Goal: Information Seeking & Learning: Check status

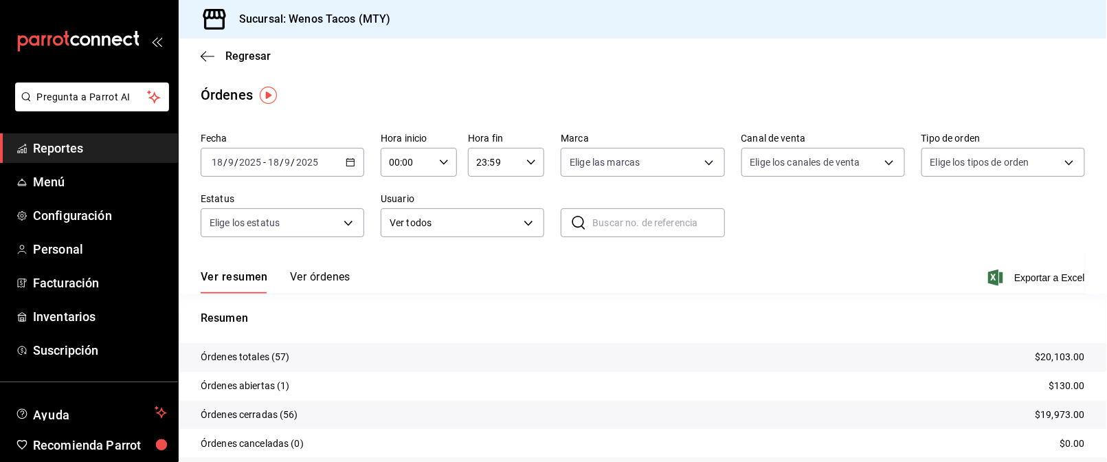
click at [318, 278] on button "Ver órdenes" at bounding box center [320, 281] width 60 height 23
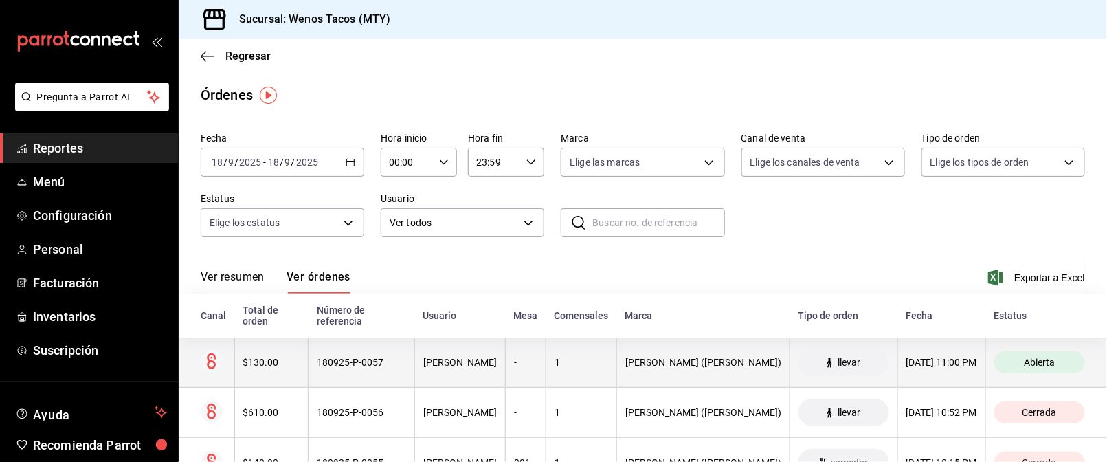
click at [1018, 357] on span "Abierta" at bounding box center [1039, 362] width 42 height 11
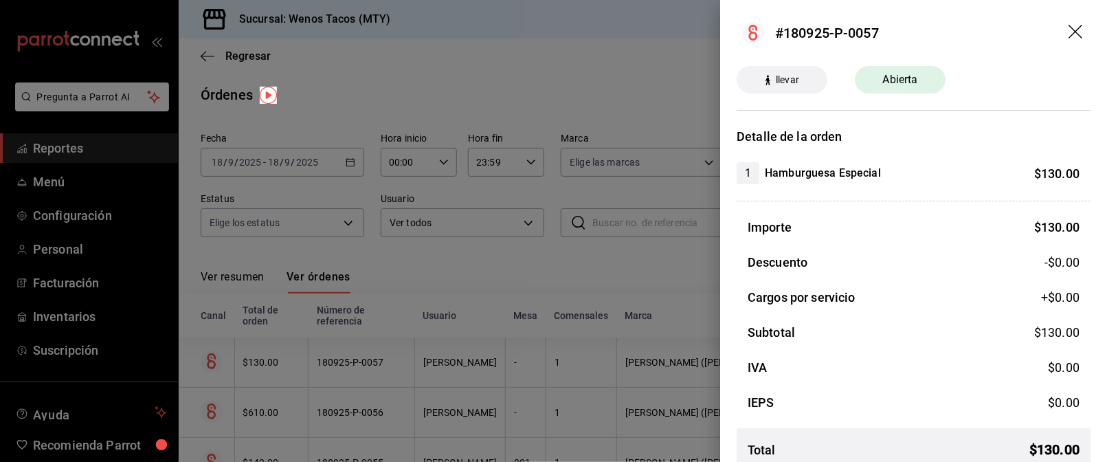
click at [1069, 28] on icon "drag" at bounding box center [1077, 33] width 16 height 16
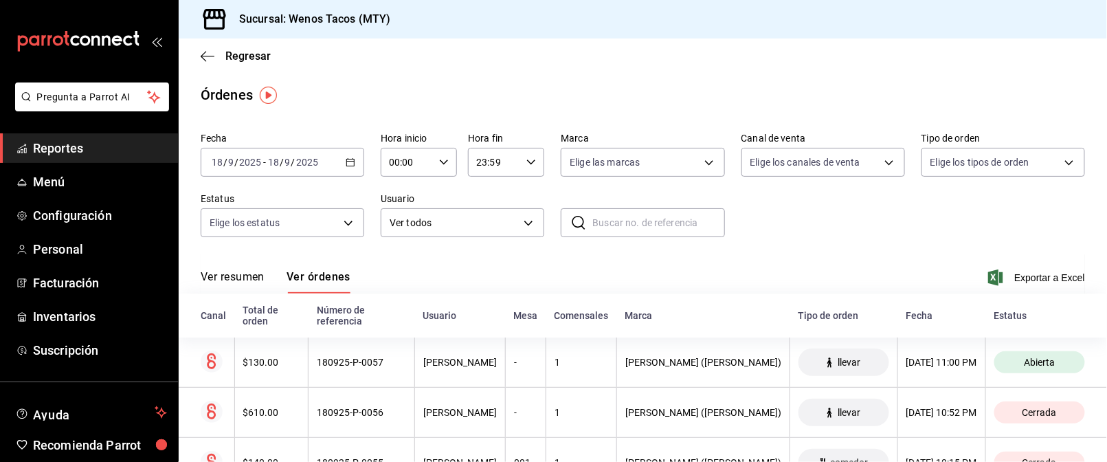
click at [80, 146] on span "Reportes" at bounding box center [100, 148] width 134 height 19
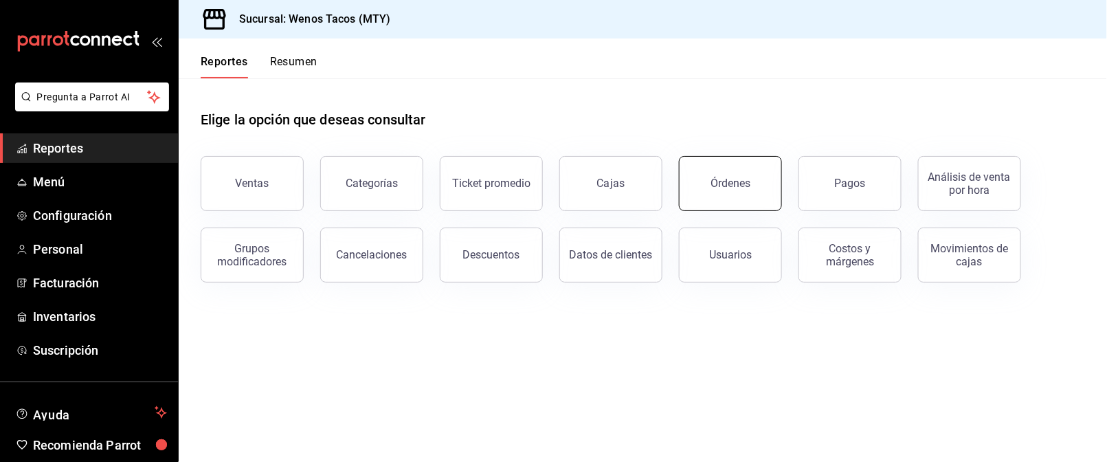
drag, startPoint x: 744, startPoint y: 197, endPoint x: 755, endPoint y: 185, distance: 17.0
drag, startPoint x: 741, startPoint y: 183, endPoint x: 759, endPoint y: 189, distance: 19.4
click at [759, 189] on button "Órdenes" at bounding box center [730, 183] width 103 height 55
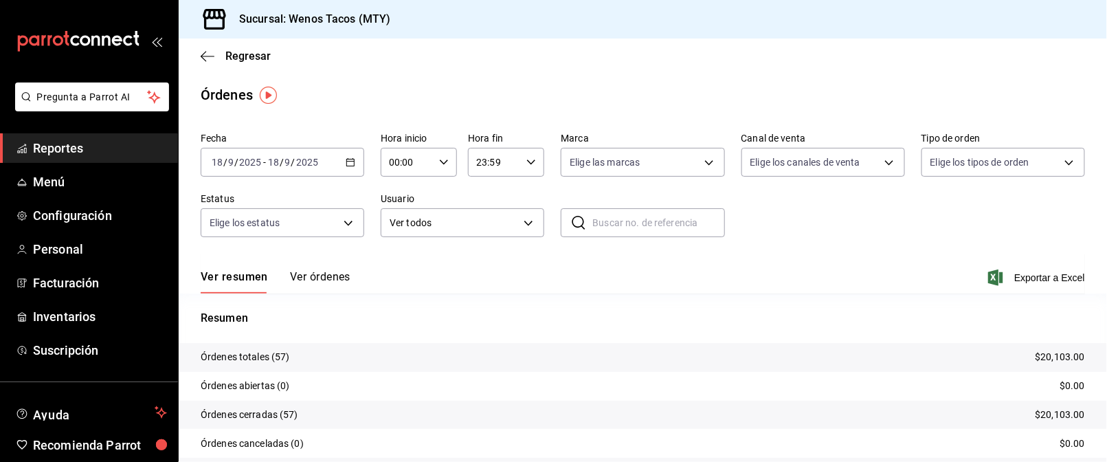
drag, startPoint x: 0, startPoint y: 0, endPoint x: 700, endPoint y: 94, distance: 706.6
drag, startPoint x: 700, startPoint y: 94, endPoint x: 575, endPoint y: 89, distance: 125.2
drag, startPoint x: 575, startPoint y: 89, endPoint x: 502, endPoint y: 67, distance: 75.9
click at [502, 67] on div "Regresar" at bounding box center [643, 55] width 928 height 35
click at [388, 152] on input "00:00" at bounding box center [407, 161] width 53 height 27
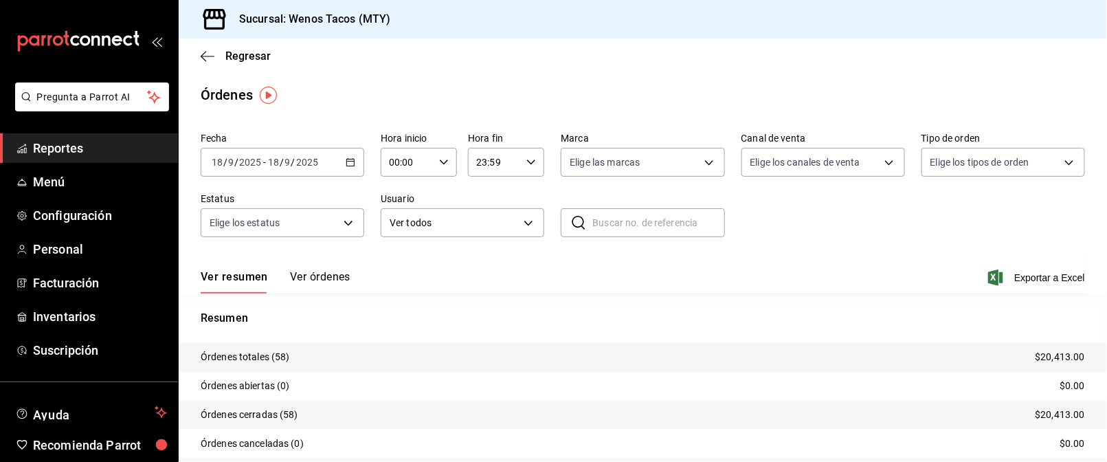
click at [349, 156] on div "2025-09-18 18 / 9 / 2025 - 2025-09-18 18 / 9 / 2025" at bounding box center [283, 162] width 164 height 29
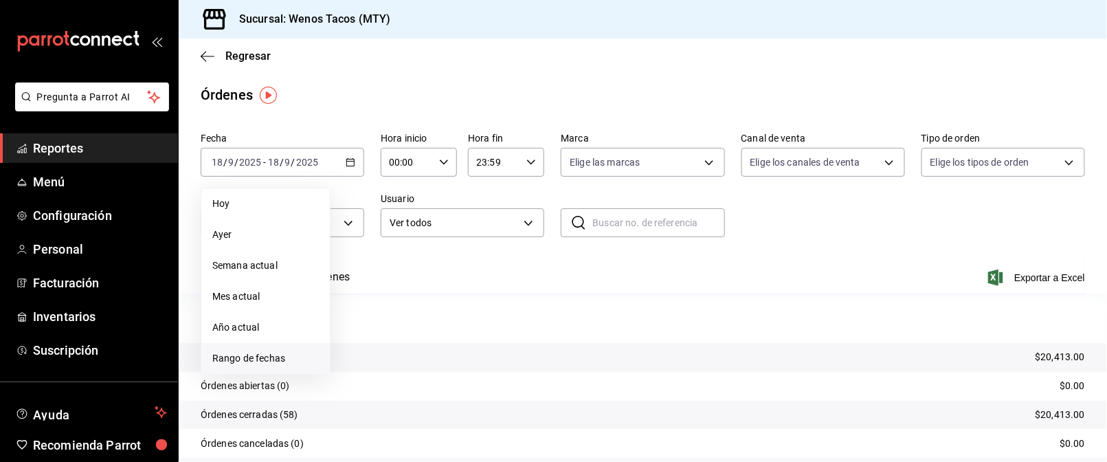
click at [270, 353] on span "Rango de fechas" at bounding box center [265, 358] width 107 height 14
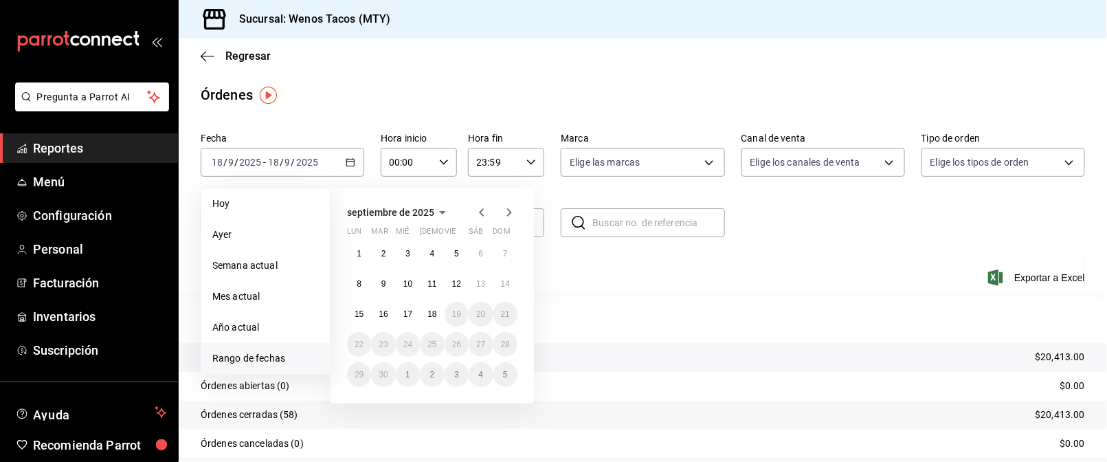
click at [263, 353] on span "Rango de fechas" at bounding box center [265, 358] width 107 height 14
click at [265, 361] on span "Rango de fechas" at bounding box center [265, 358] width 107 height 14
click at [484, 216] on icon "button" at bounding box center [481, 212] width 16 height 16
click at [456, 251] on abbr "1" at bounding box center [456, 254] width 5 height 10
click at [508, 365] on button "31" at bounding box center [505, 374] width 24 height 25
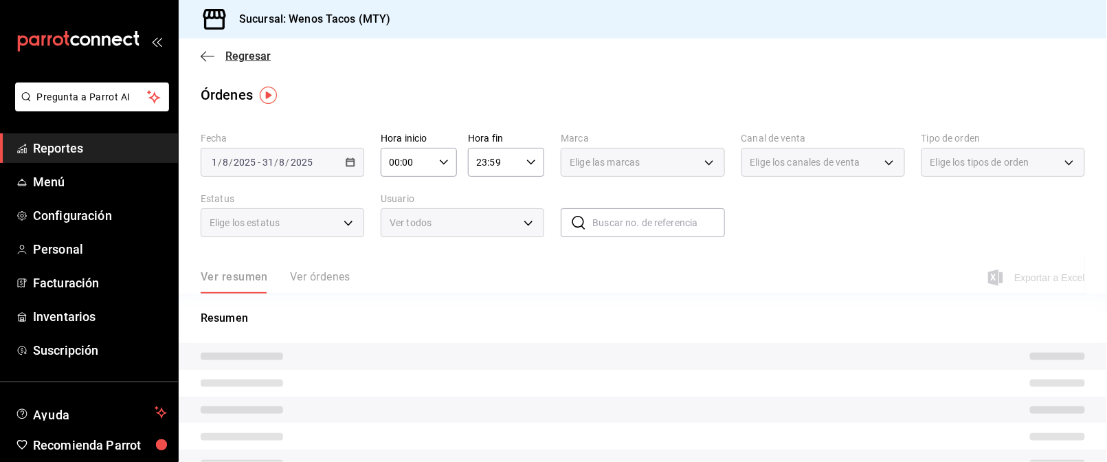
click at [240, 57] on span "Regresar" at bounding box center [247, 55] width 45 height 13
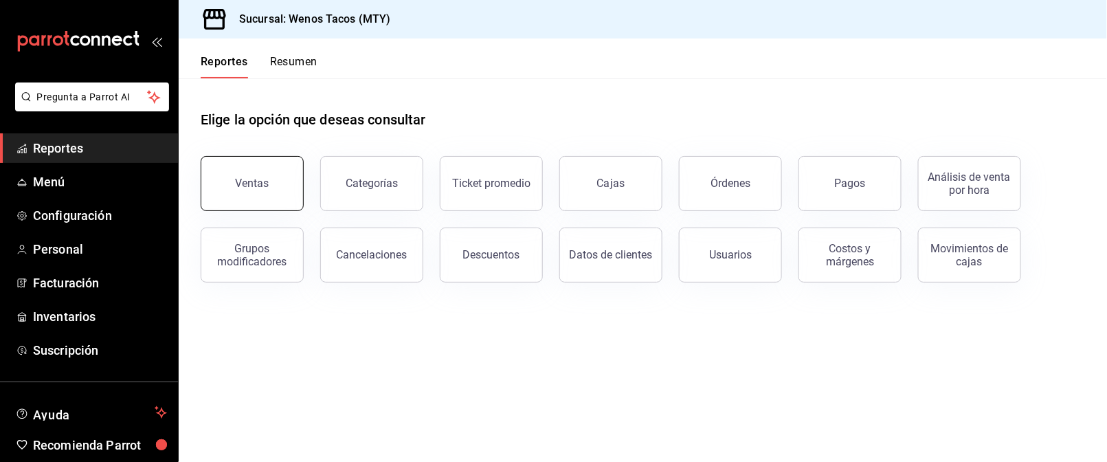
click at [245, 176] on button "Ventas" at bounding box center [252, 183] width 103 height 55
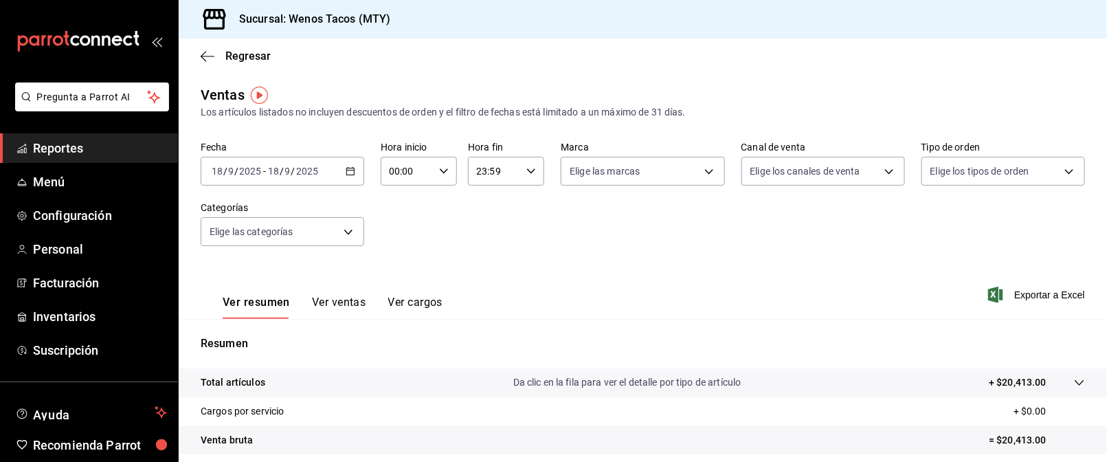
click at [349, 166] on icon "button" at bounding box center [351, 171] width 10 height 10
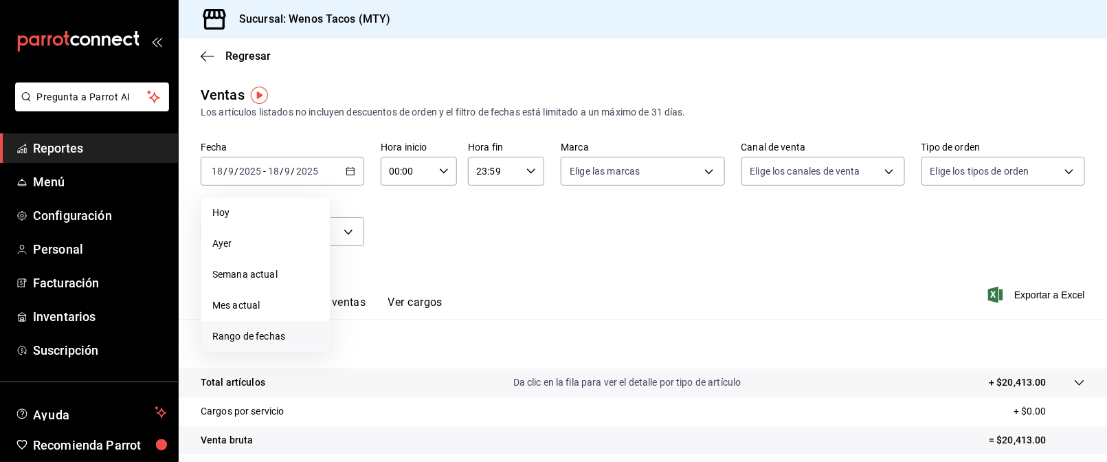
click at [249, 342] on span "Rango de fechas" at bounding box center [265, 336] width 107 height 14
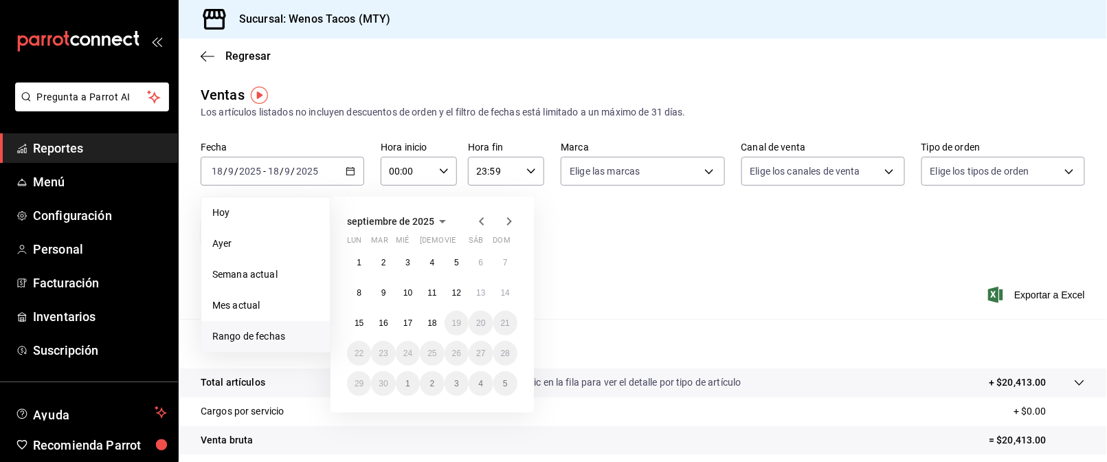
click at [480, 221] on icon "button" at bounding box center [481, 221] width 5 height 8
click at [457, 262] on abbr "1" at bounding box center [456, 263] width 5 height 10
click at [509, 386] on abbr "31" at bounding box center [505, 384] width 9 height 10
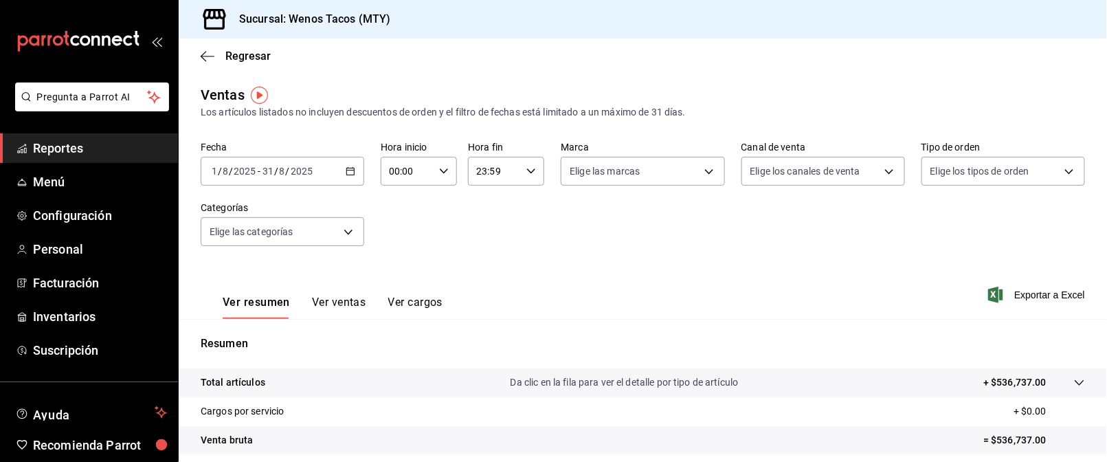
click at [339, 300] on button "Ver ventas" at bounding box center [339, 307] width 54 height 23
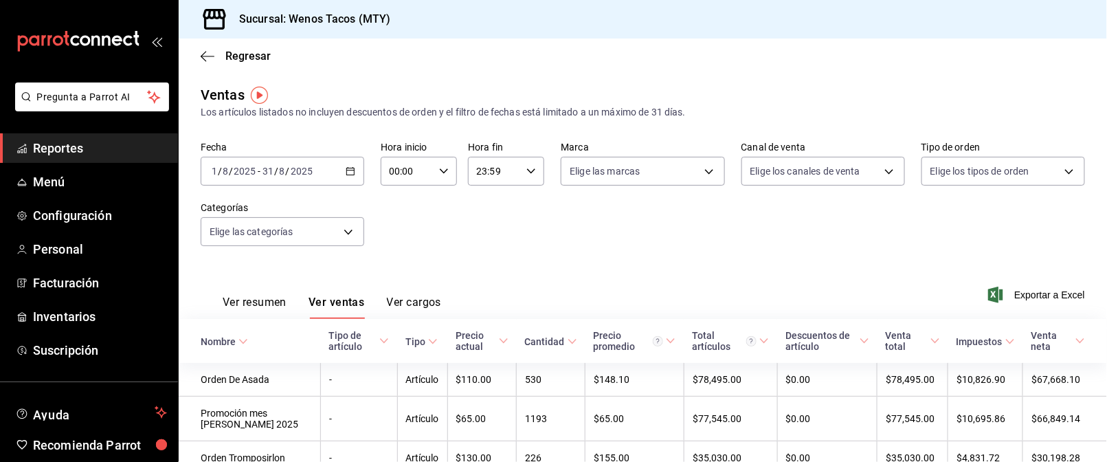
drag, startPoint x: 1086, startPoint y: 197, endPoint x: 1086, endPoint y: 212, distance: 14.4
click at [1093, 192] on div "Regresar Ventas Los artículos listados no incluyen descuentos de orden y el fil…" at bounding box center [643, 249] width 928 height 423
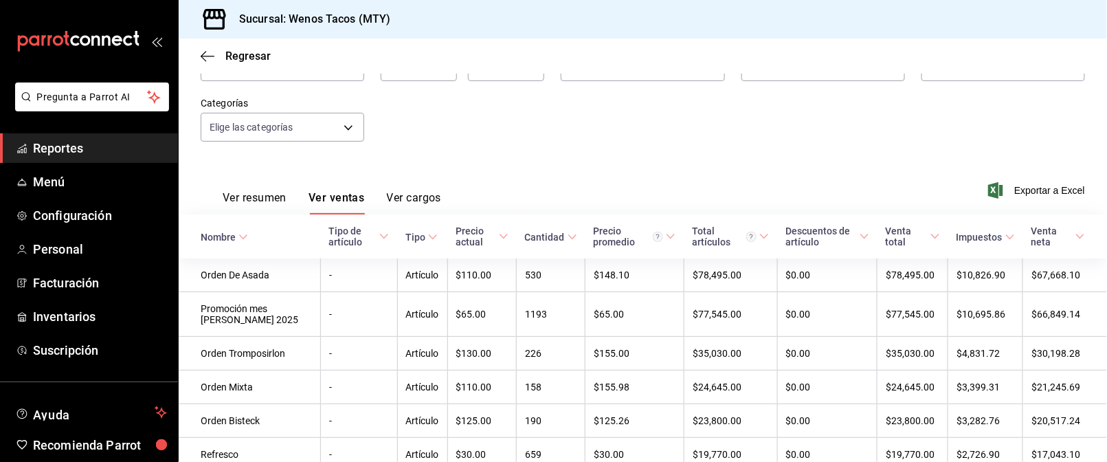
scroll to position [105, 0]
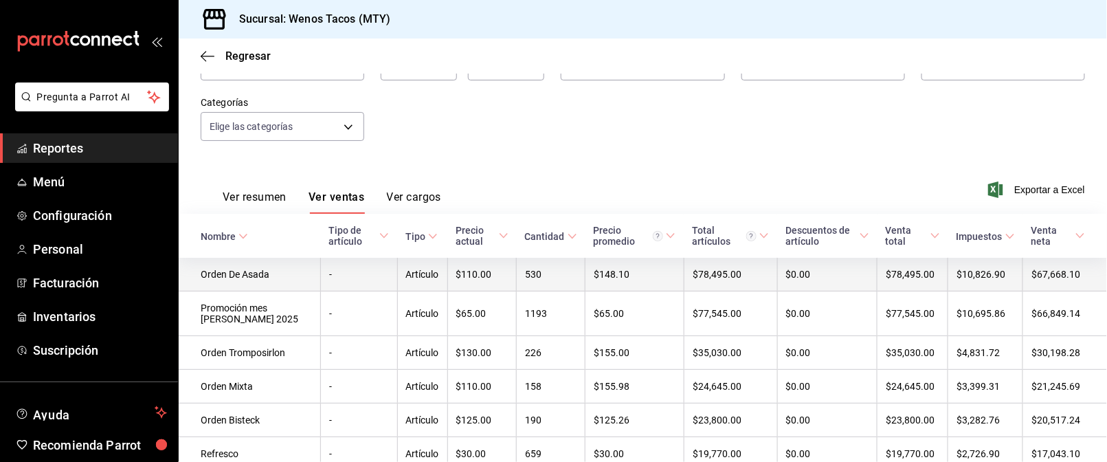
click at [498, 269] on td "$110.00" at bounding box center [481, 275] width 69 height 34
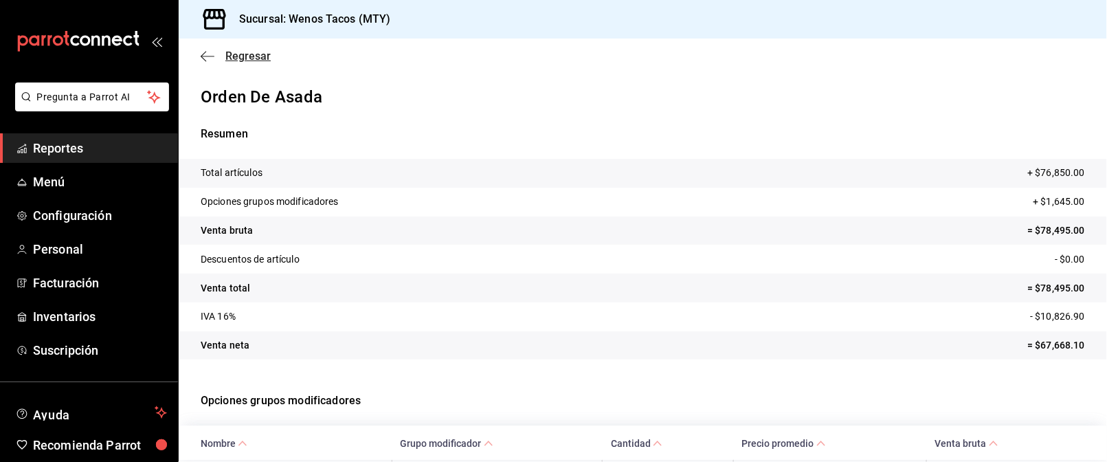
click at [245, 58] on span "Regresar" at bounding box center [247, 55] width 45 height 13
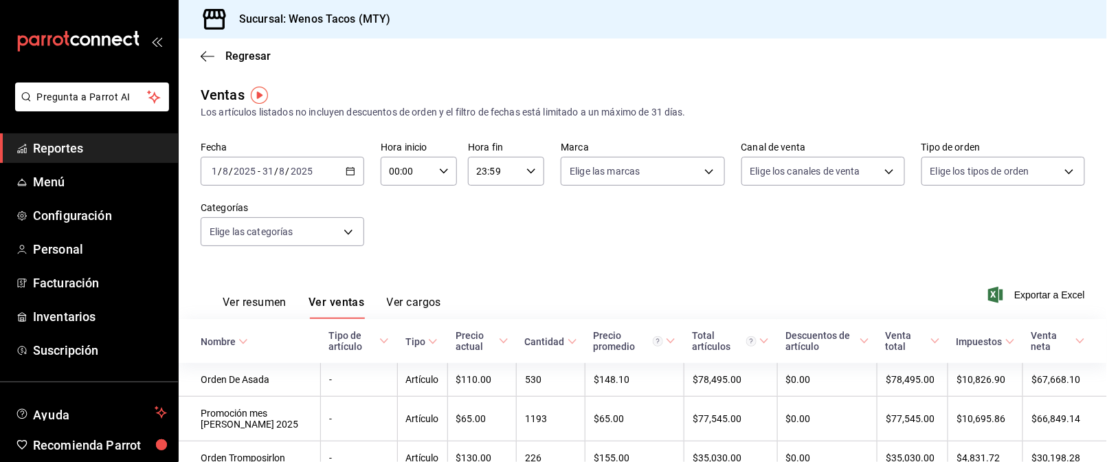
click at [255, 298] on button "Ver resumen" at bounding box center [255, 307] width 64 height 23
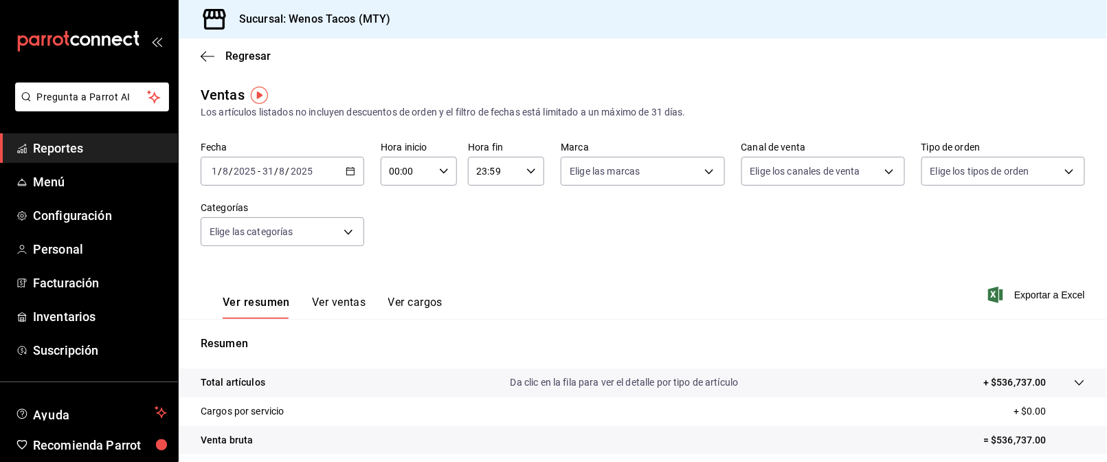
click at [337, 301] on button "Ver ventas" at bounding box center [339, 307] width 54 height 23
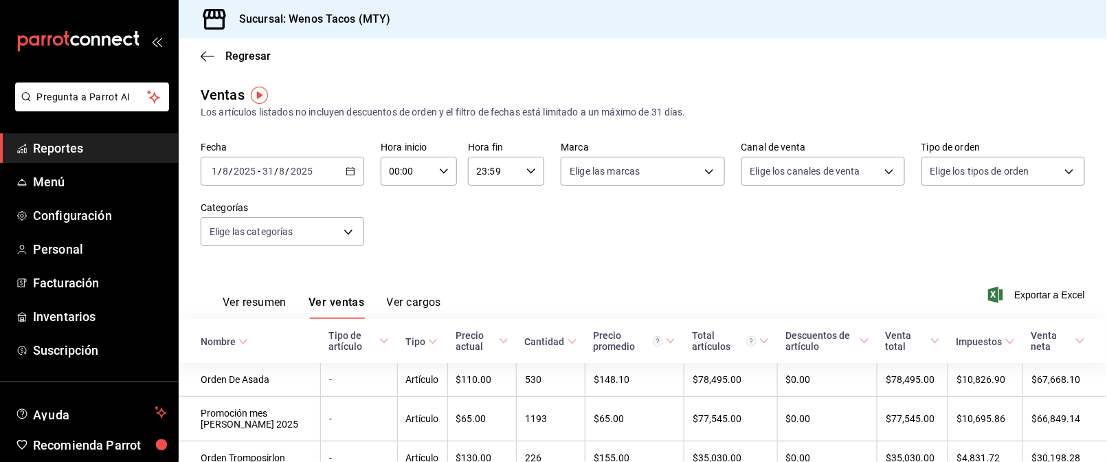
click at [346, 172] on icon "button" at bounding box center [351, 171] width 10 height 10
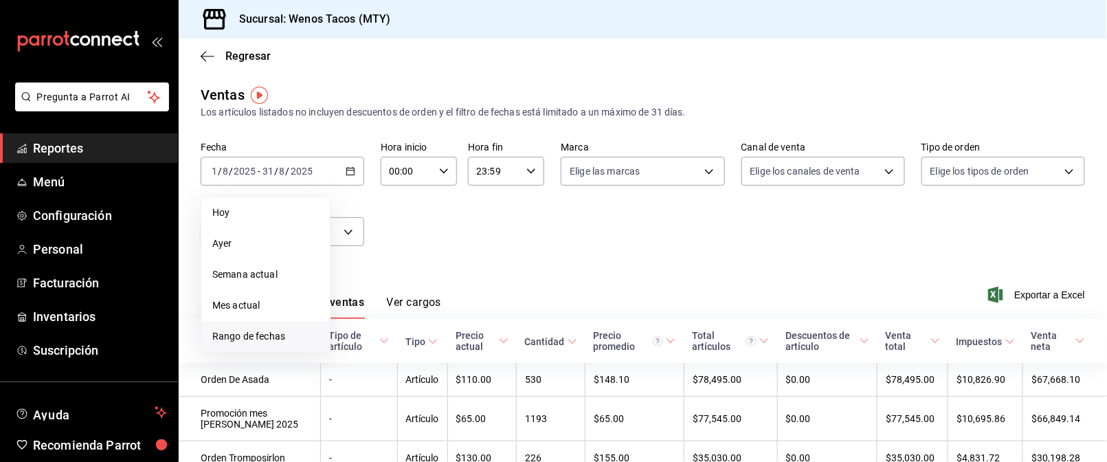
click at [262, 332] on span "Rango de fechas" at bounding box center [265, 336] width 107 height 14
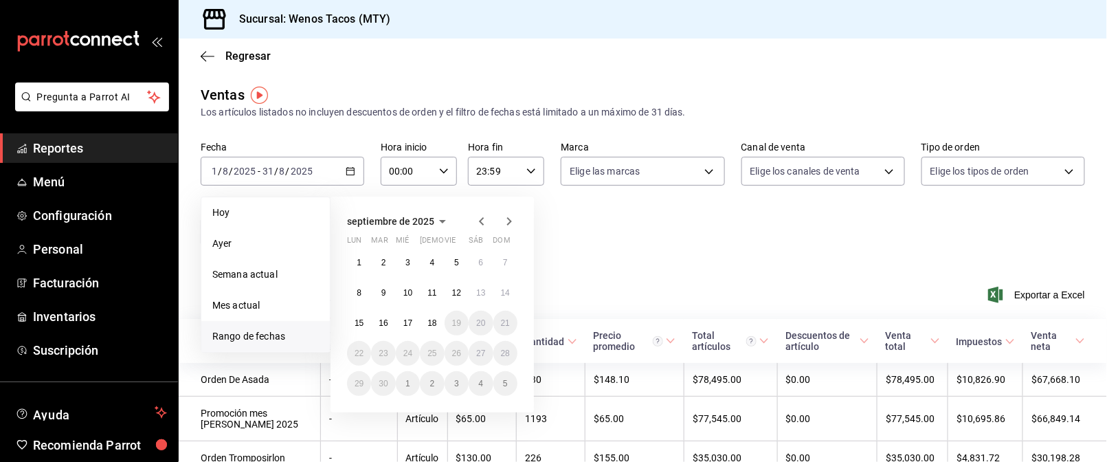
click at [481, 222] on icon "button" at bounding box center [481, 221] width 5 height 8
click at [480, 216] on icon "button" at bounding box center [481, 221] width 16 height 16
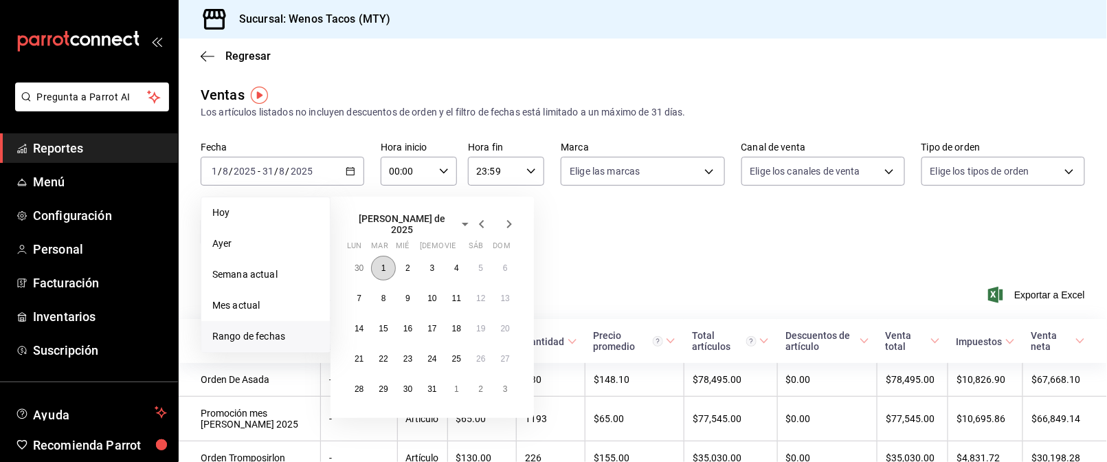
click at [382, 263] on abbr "1" at bounding box center [383, 268] width 5 height 10
click at [431, 386] on abbr "31" at bounding box center [431, 389] width 9 height 10
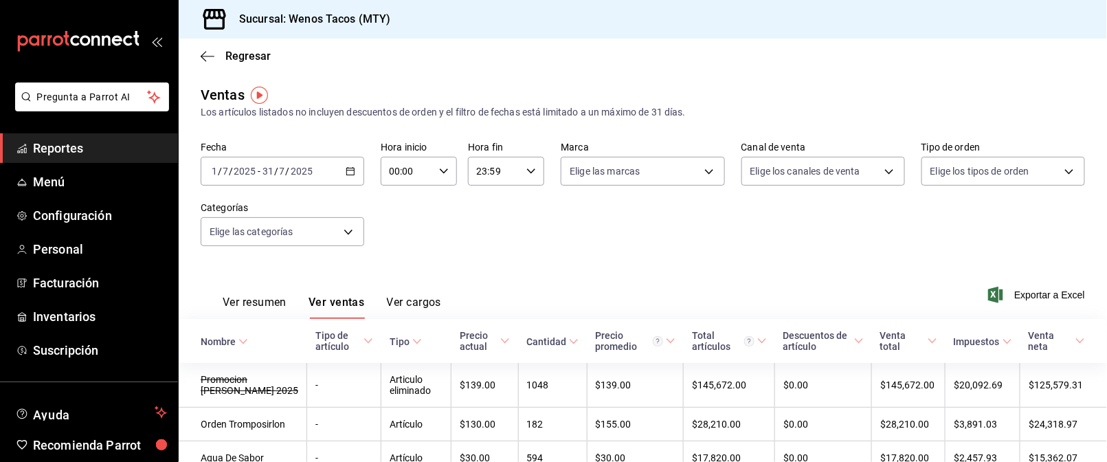
click at [352, 173] on icon "button" at bounding box center [351, 171] width 10 height 10
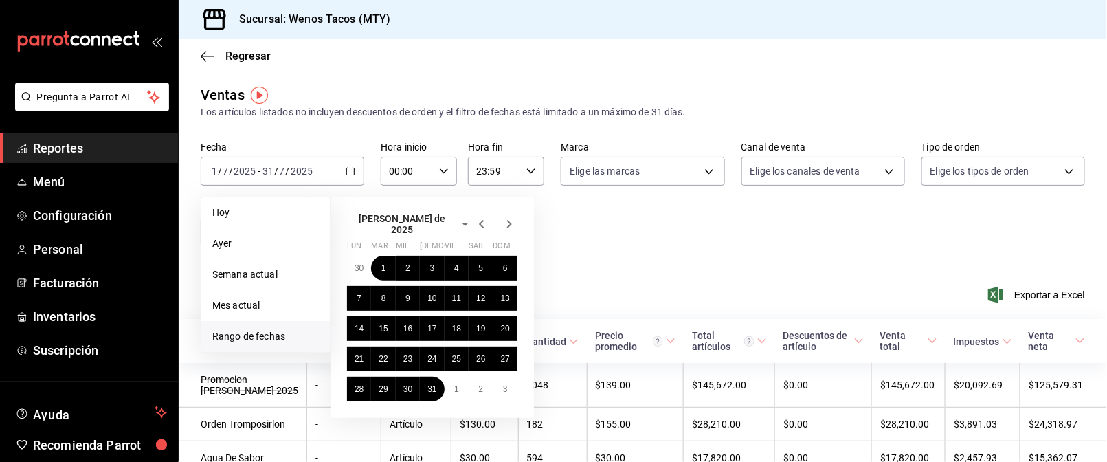
click at [479, 221] on icon "button" at bounding box center [481, 224] width 16 height 16
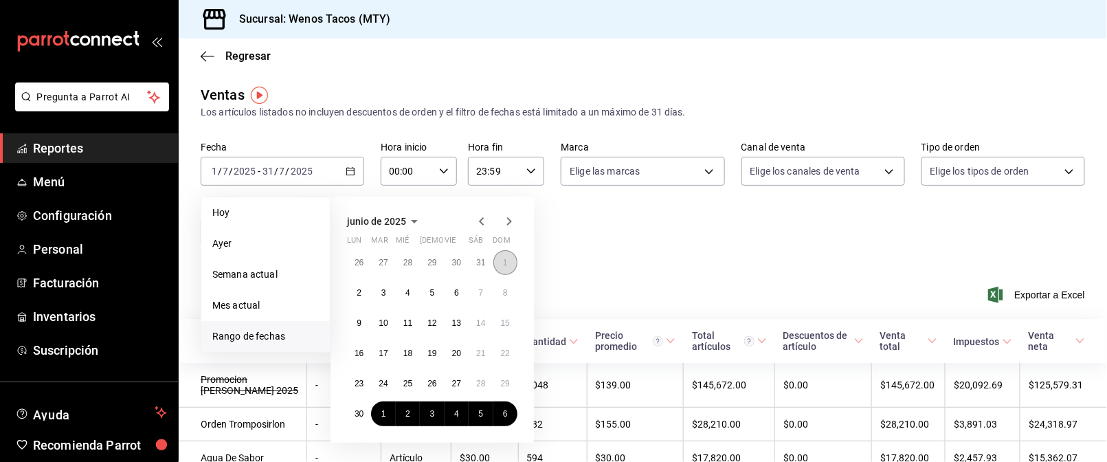
click at [498, 259] on button "1" at bounding box center [505, 262] width 24 height 25
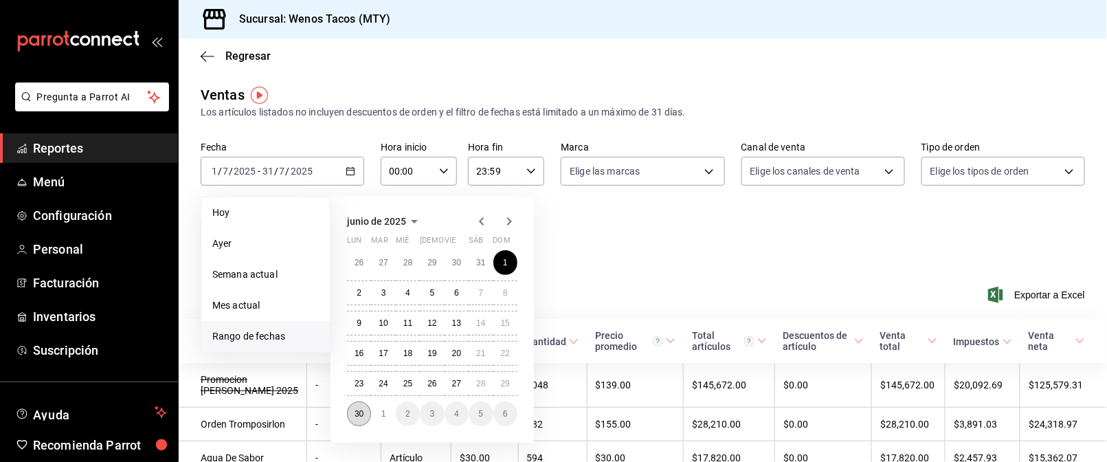
click at [357, 411] on abbr "30" at bounding box center [359, 414] width 9 height 10
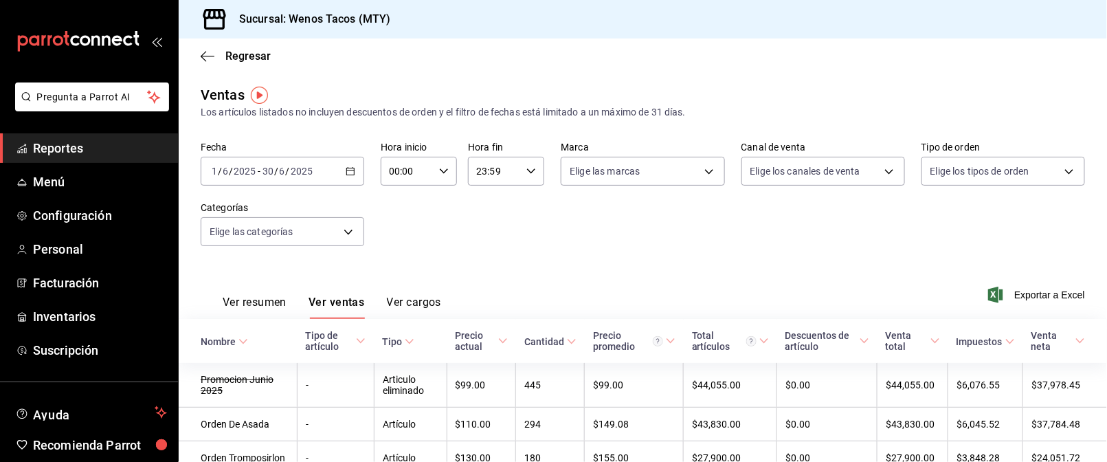
click at [350, 167] on icon "button" at bounding box center [351, 171] width 10 height 10
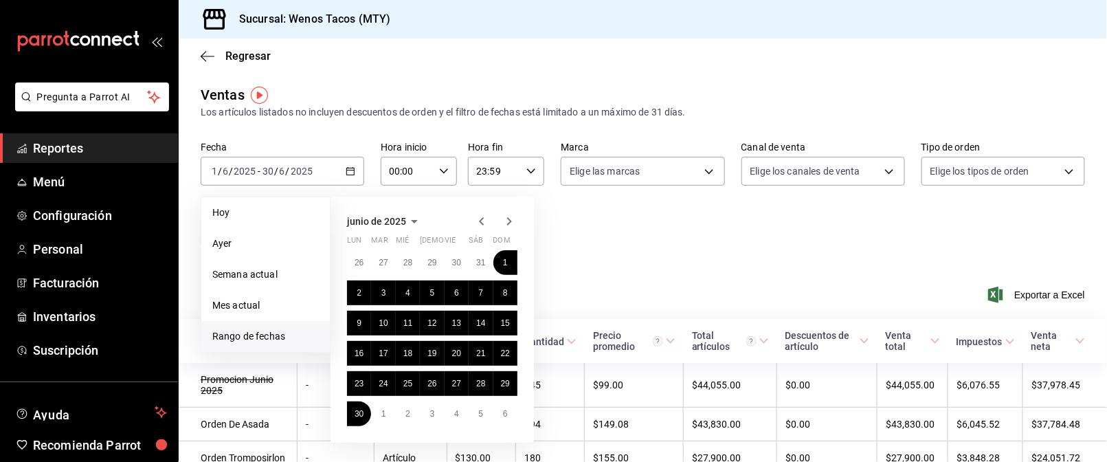
click at [476, 219] on icon "button" at bounding box center [481, 221] width 16 height 16
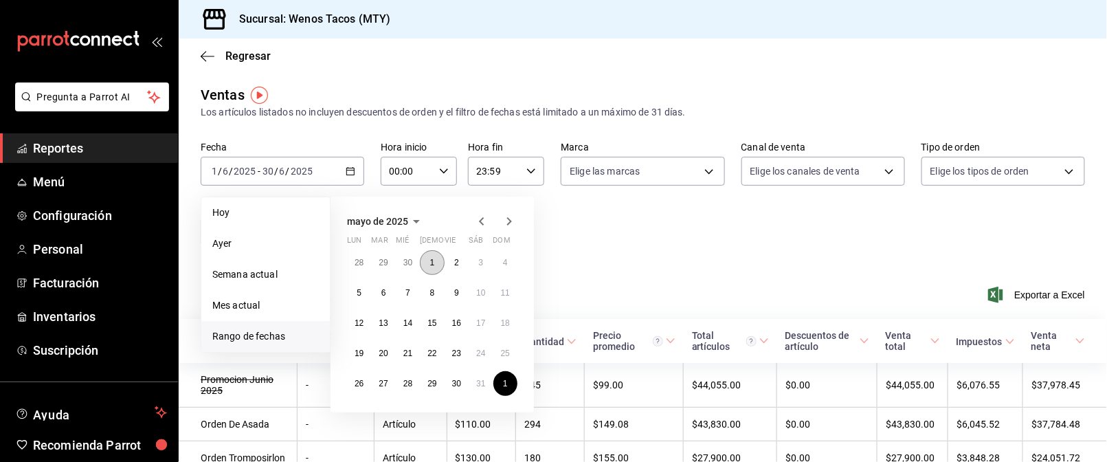
click at [428, 268] on button "1" at bounding box center [432, 262] width 24 height 25
click at [476, 381] on abbr "31" at bounding box center [480, 384] width 9 height 10
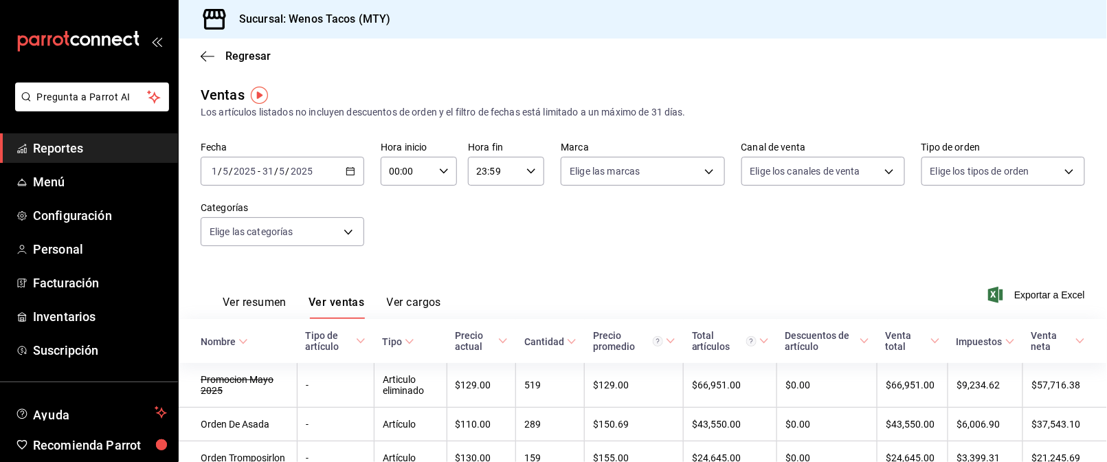
drag, startPoint x: 348, startPoint y: 168, endPoint x: 312, endPoint y: 180, distance: 37.8
click at [312, 180] on div "2025-05-01 1 / 5 / 2025 - 2025-05-31 31 / 5 / 2025" at bounding box center [283, 171] width 164 height 29
click at [347, 170] on \(Stroke\) "button" at bounding box center [351, 170] width 8 height 1
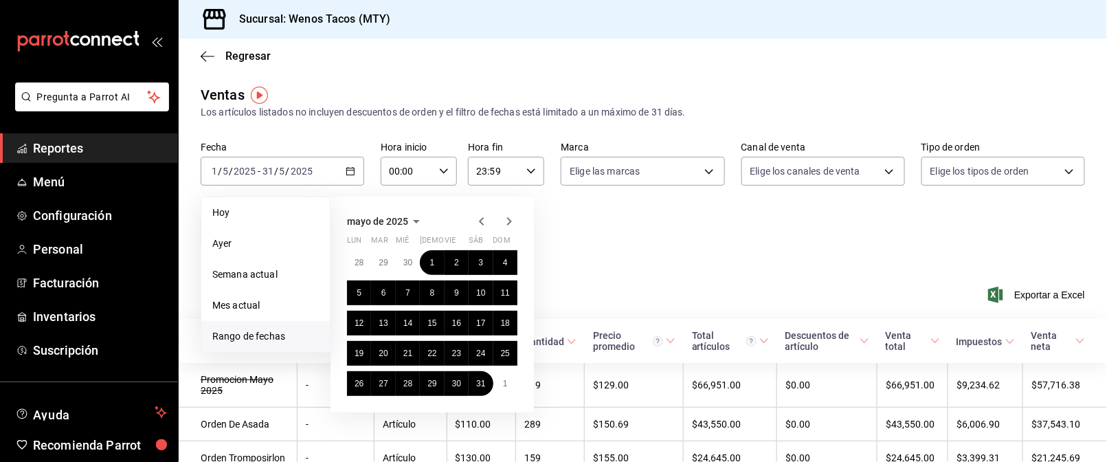
click at [509, 222] on icon "button" at bounding box center [509, 221] width 16 height 16
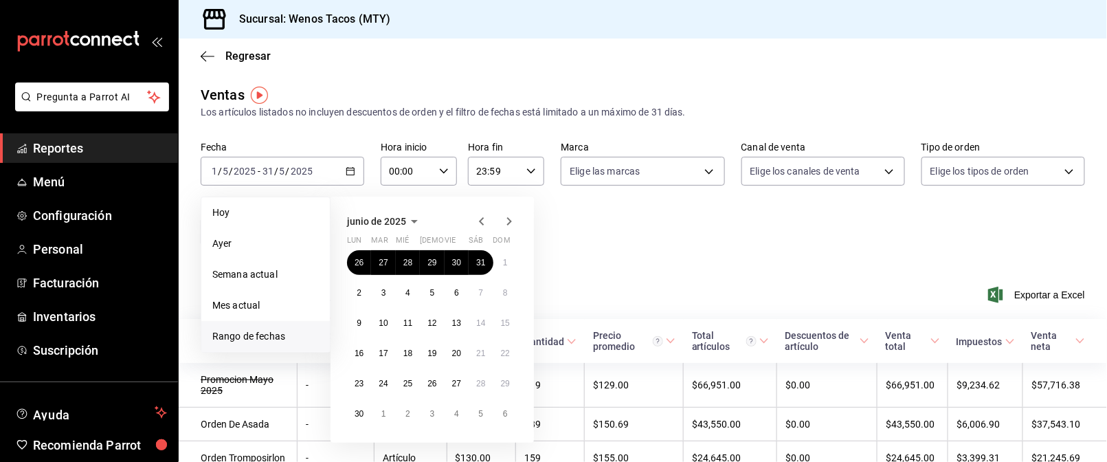
click at [509, 222] on icon "button" at bounding box center [509, 221] width 16 height 16
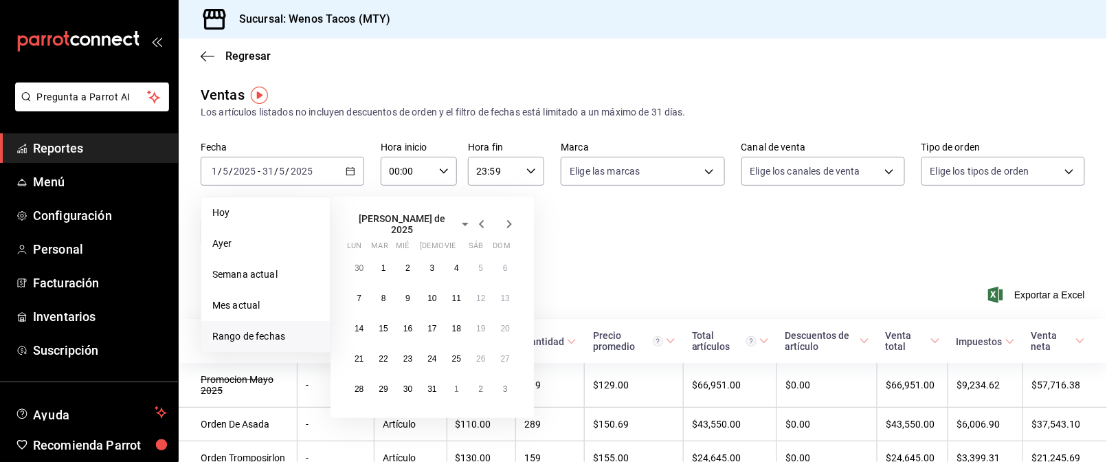
click at [509, 222] on icon "button" at bounding box center [509, 224] width 16 height 16
click at [509, 222] on icon "button" at bounding box center [509, 221] width 16 height 16
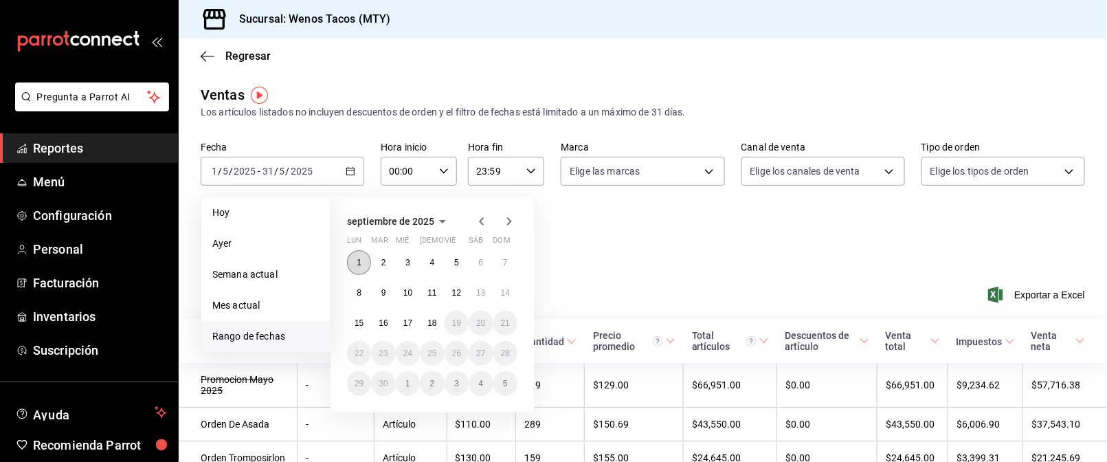
click at [355, 258] on button "1" at bounding box center [359, 262] width 24 height 25
click at [432, 322] on abbr "18" at bounding box center [431, 323] width 9 height 10
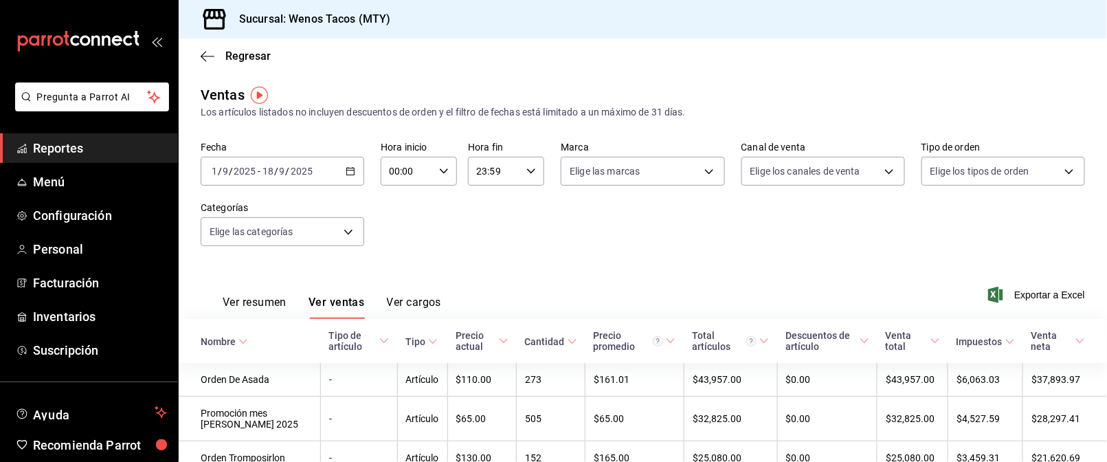
click at [262, 300] on button "Ver resumen" at bounding box center [255, 307] width 64 height 23
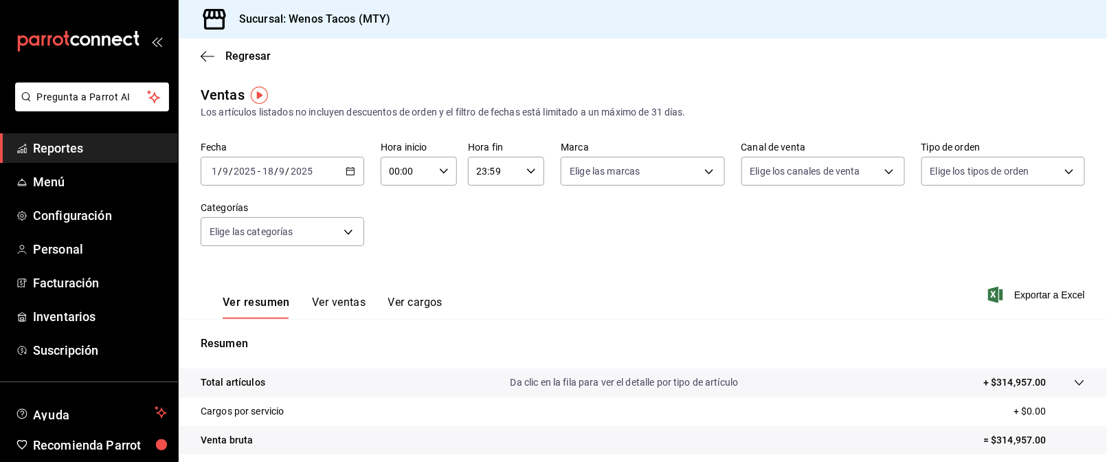
click at [68, 135] on link "Reportes" at bounding box center [89, 148] width 178 height 30
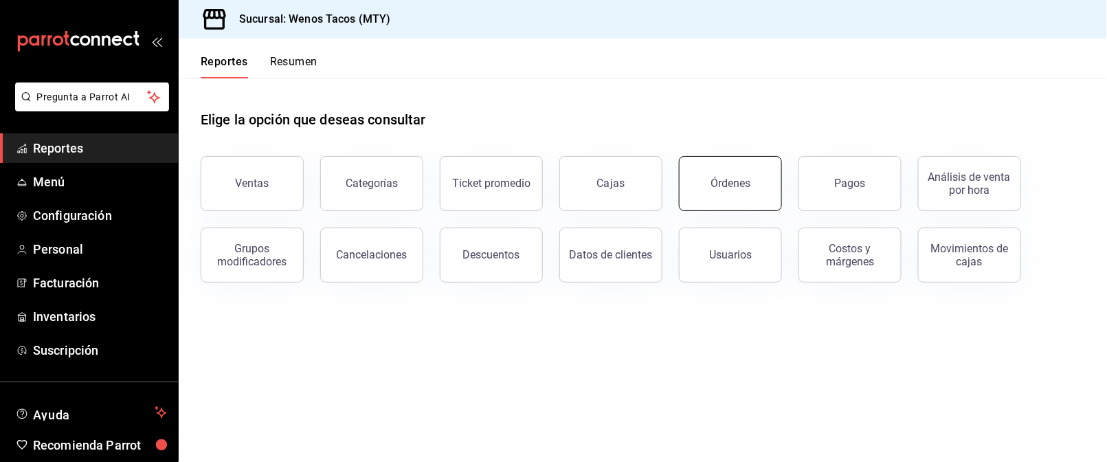
click at [720, 183] on div "Órdenes" at bounding box center [731, 183] width 40 height 13
